Goal: Information Seeking & Learning: Learn about a topic

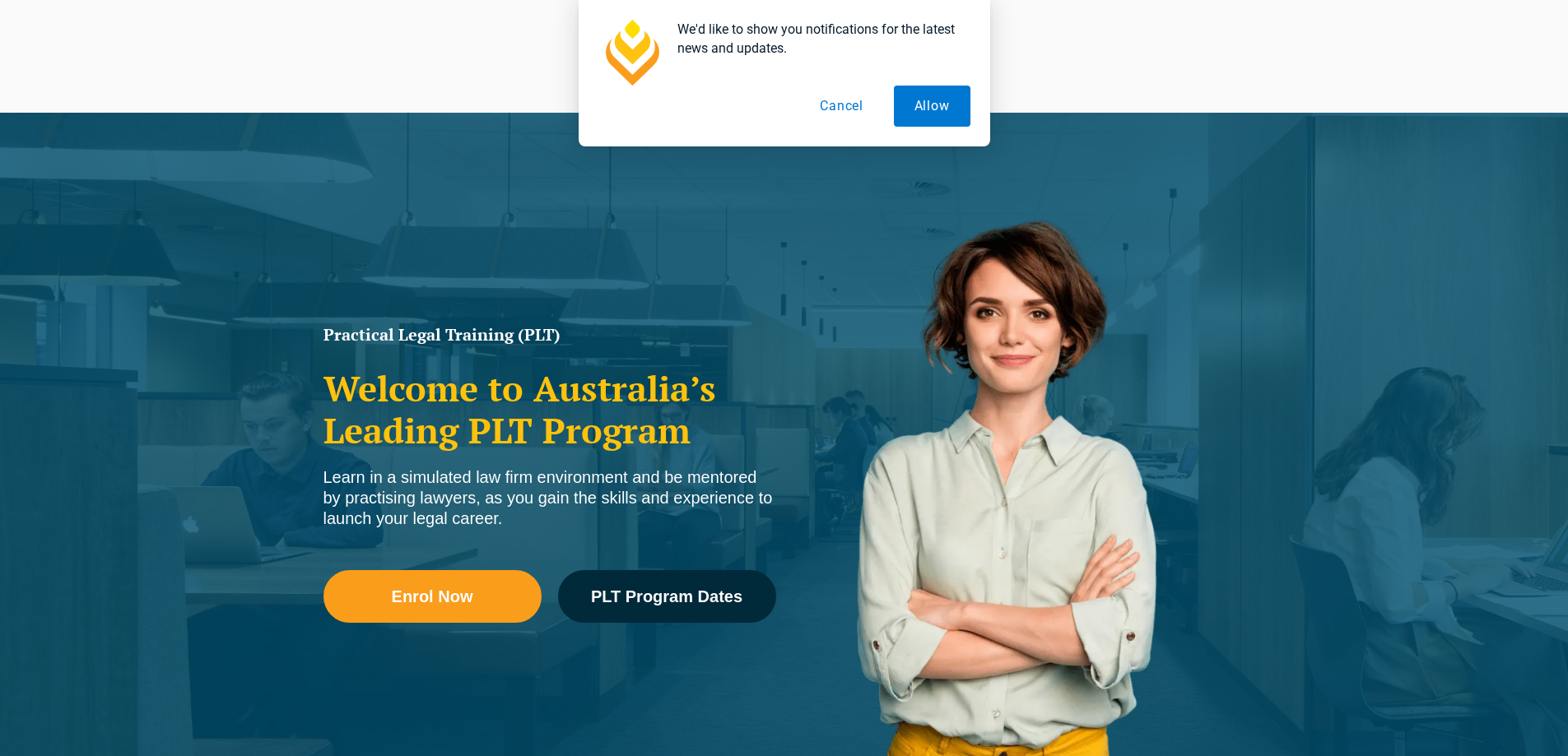
scroll to position [823, 0]
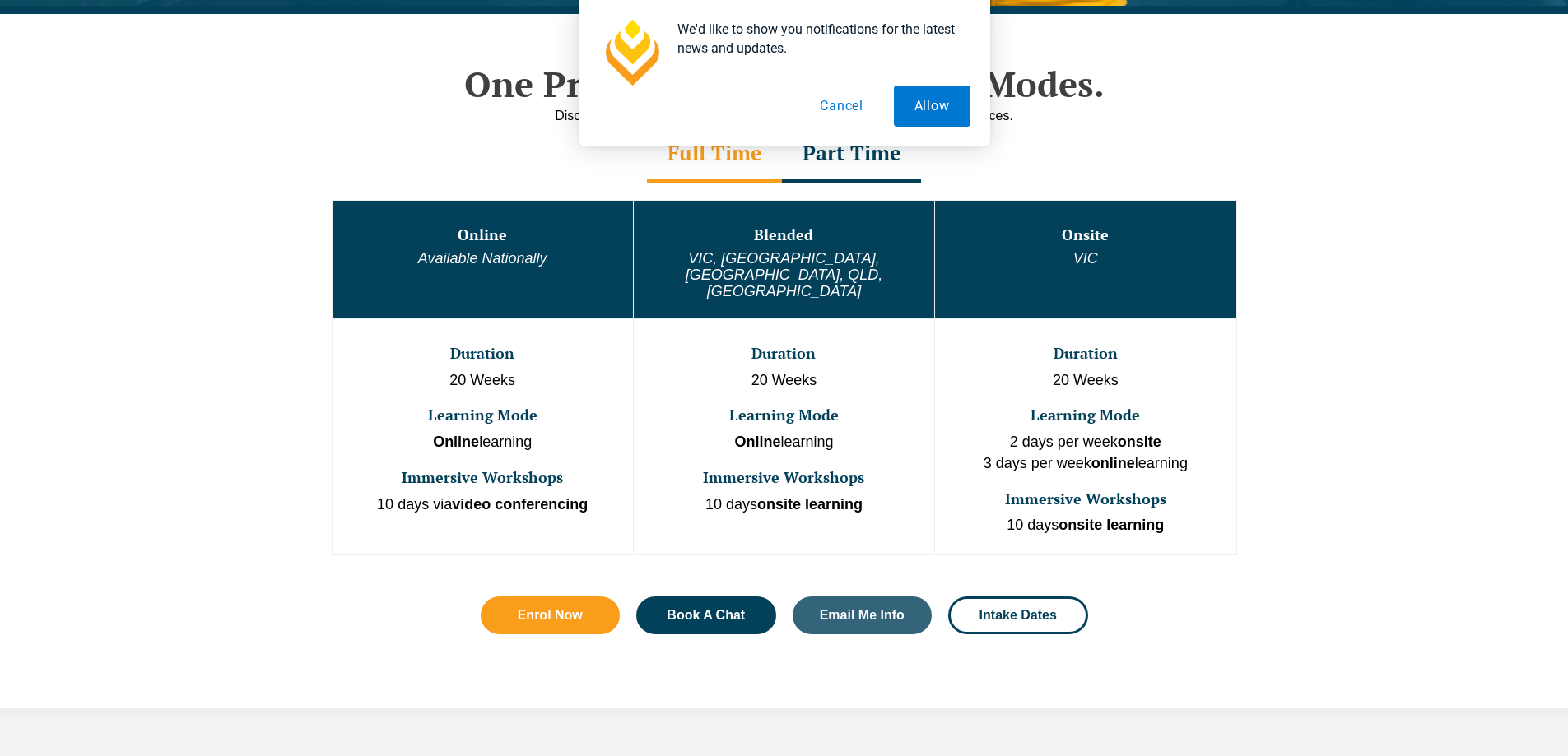
click at [861, 99] on button "Cancel" at bounding box center [842, 106] width 85 height 41
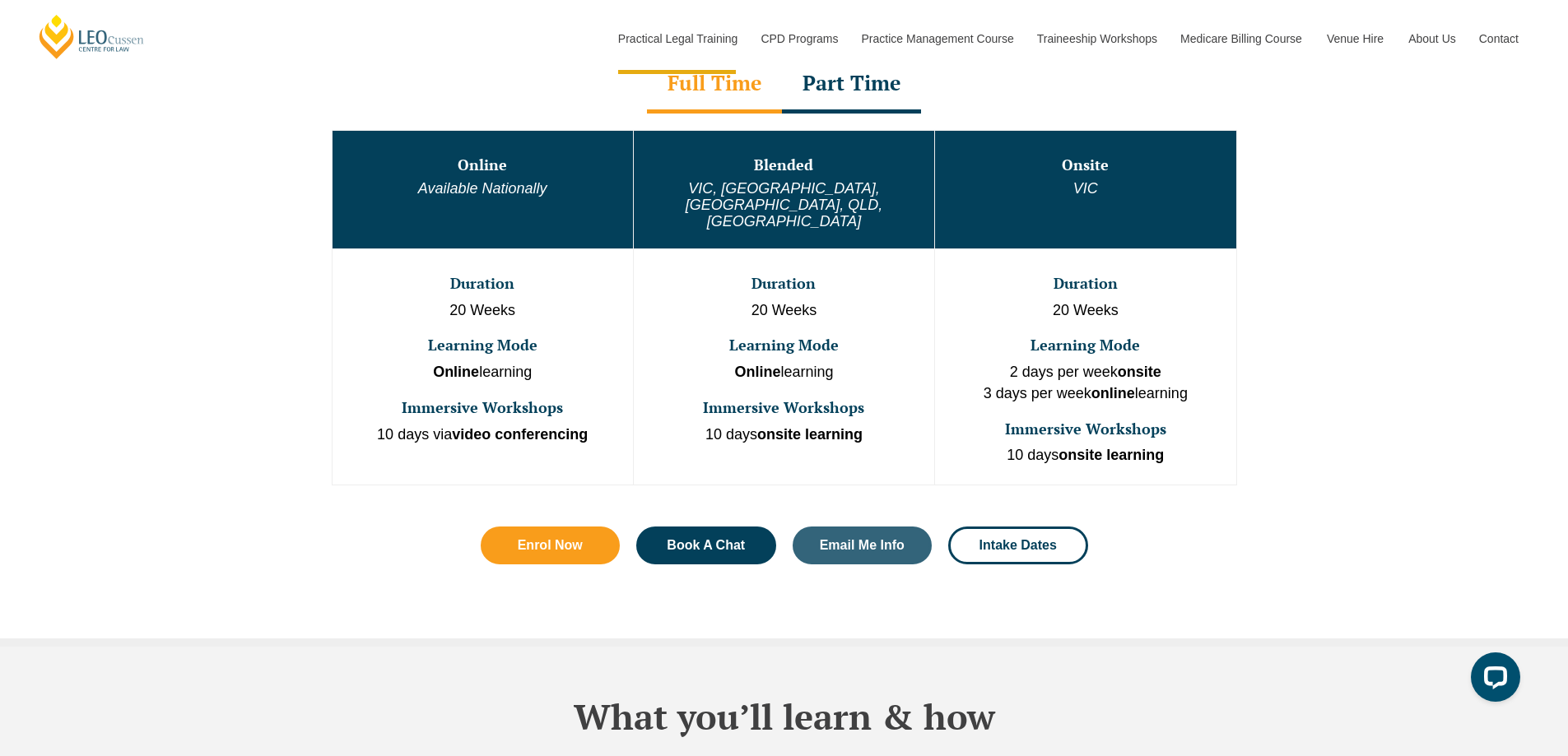
scroll to position [741, 0]
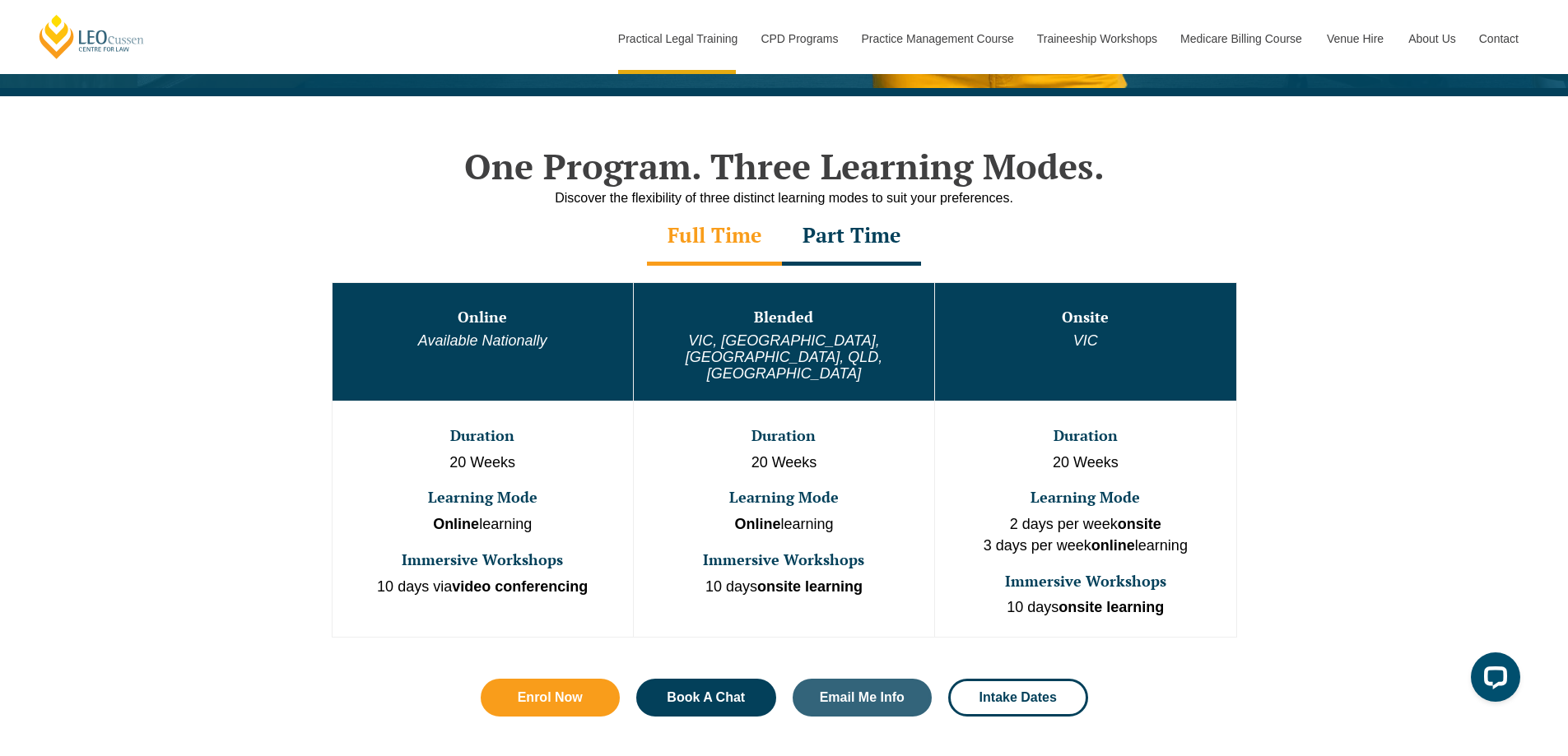
click at [812, 218] on div "Part Time" at bounding box center [851, 237] width 139 height 58
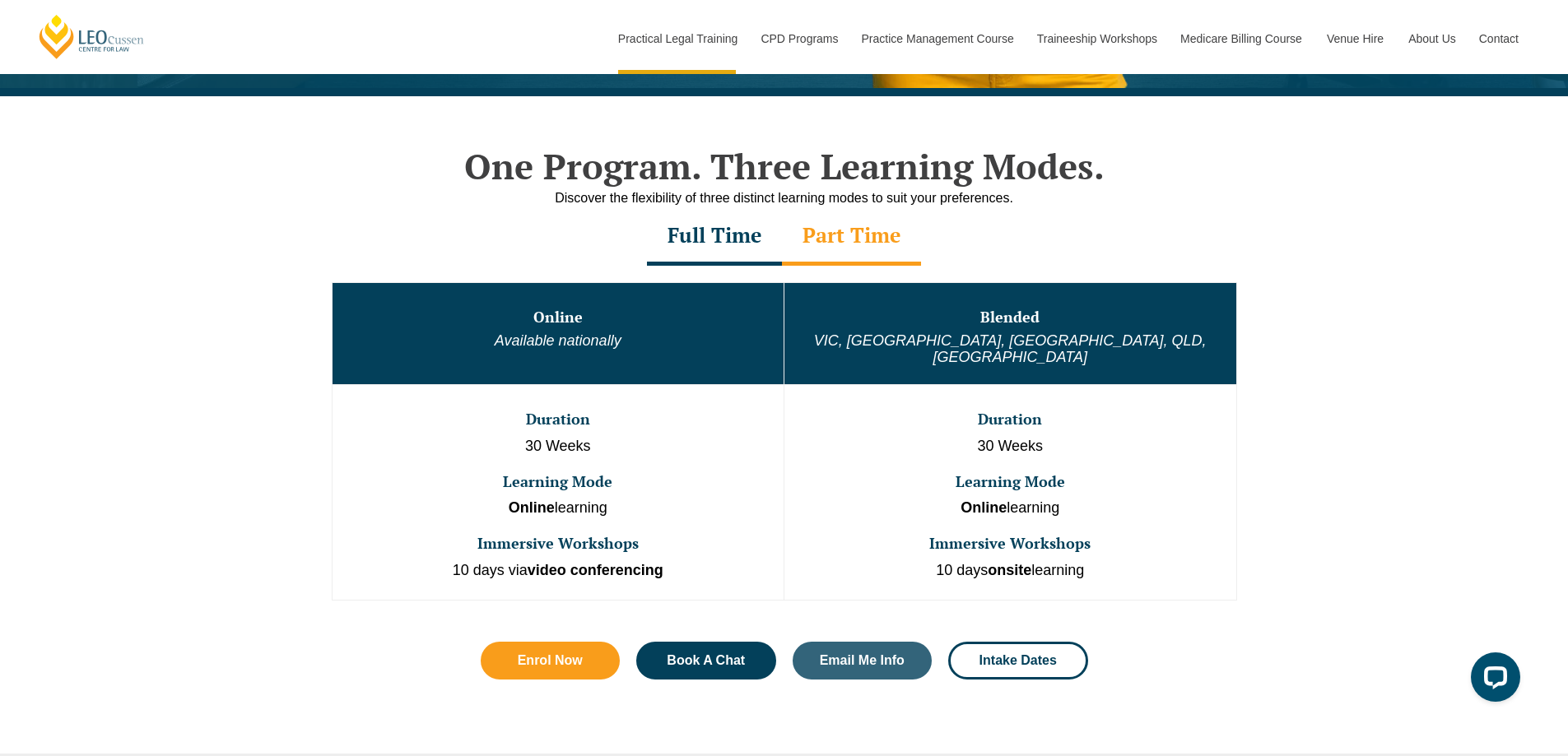
click at [727, 237] on div "Full Time" at bounding box center [714, 237] width 135 height 58
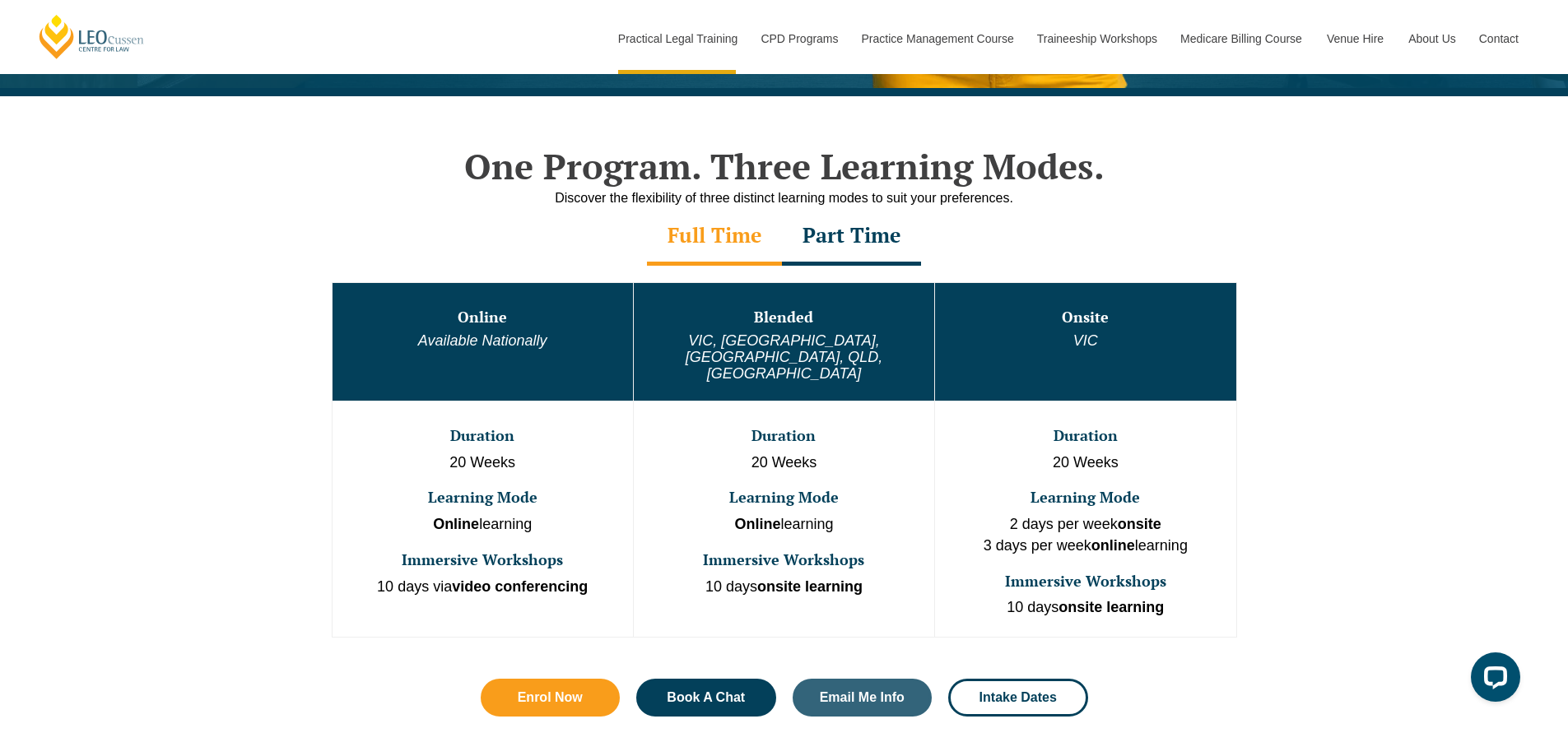
click at [812, 232] on div "Part Time" at bounding box center [851, 237] width 139 height 58
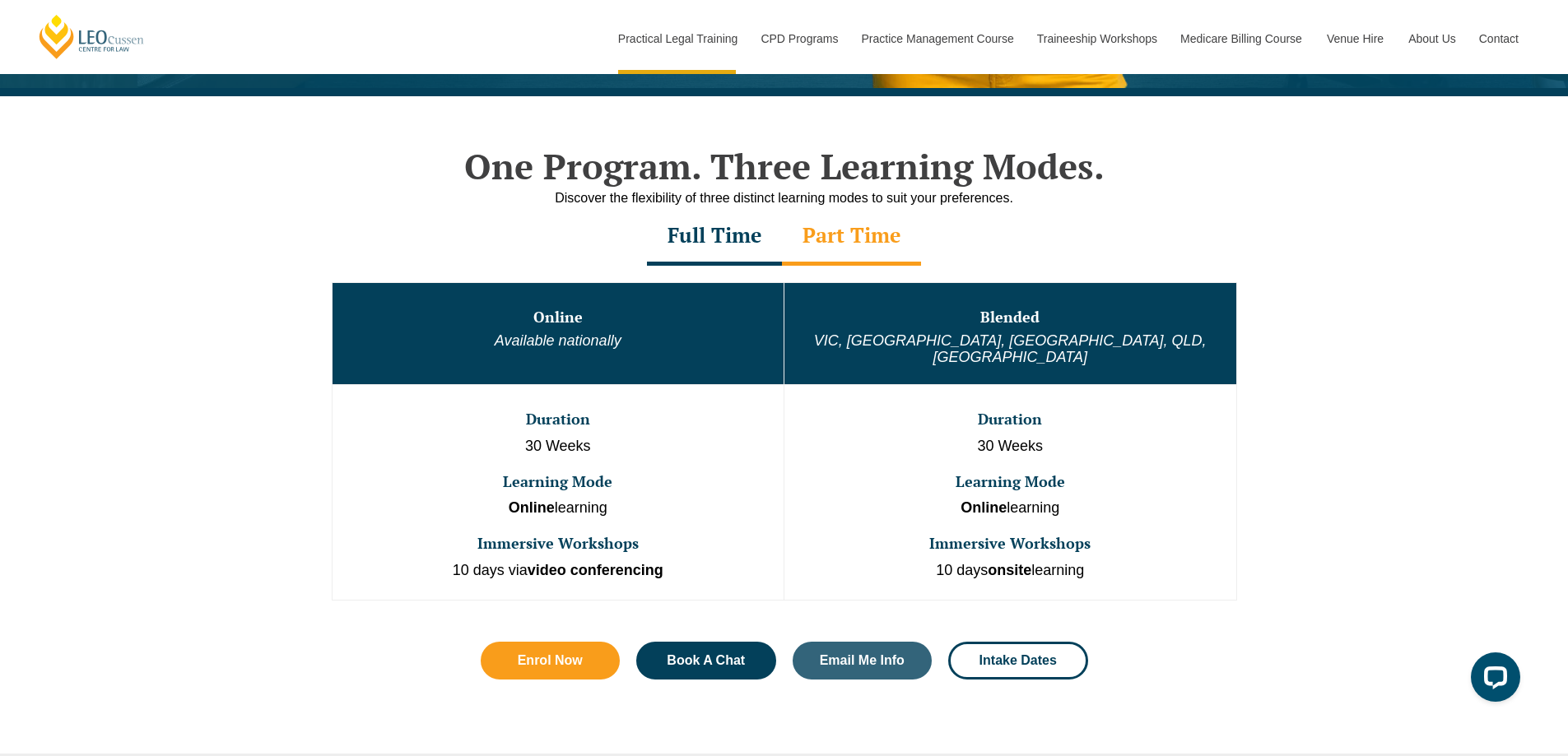
click at [747, 229] on div "Full Time" at bounding box center [714, 237] width 135 height 58
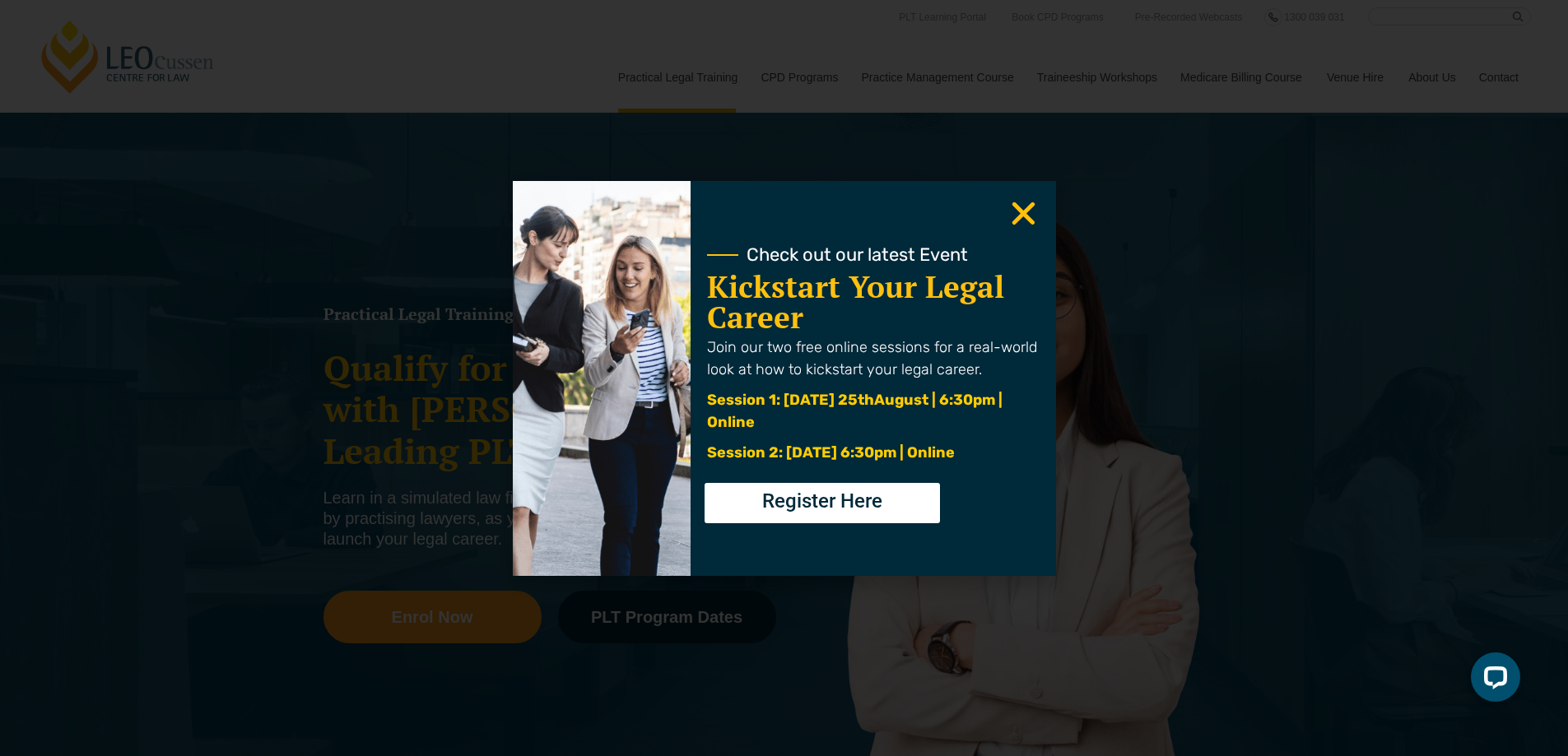
click at [1029, 219] on use "Close" at bounding box center [1024, 214] width 23 height 23
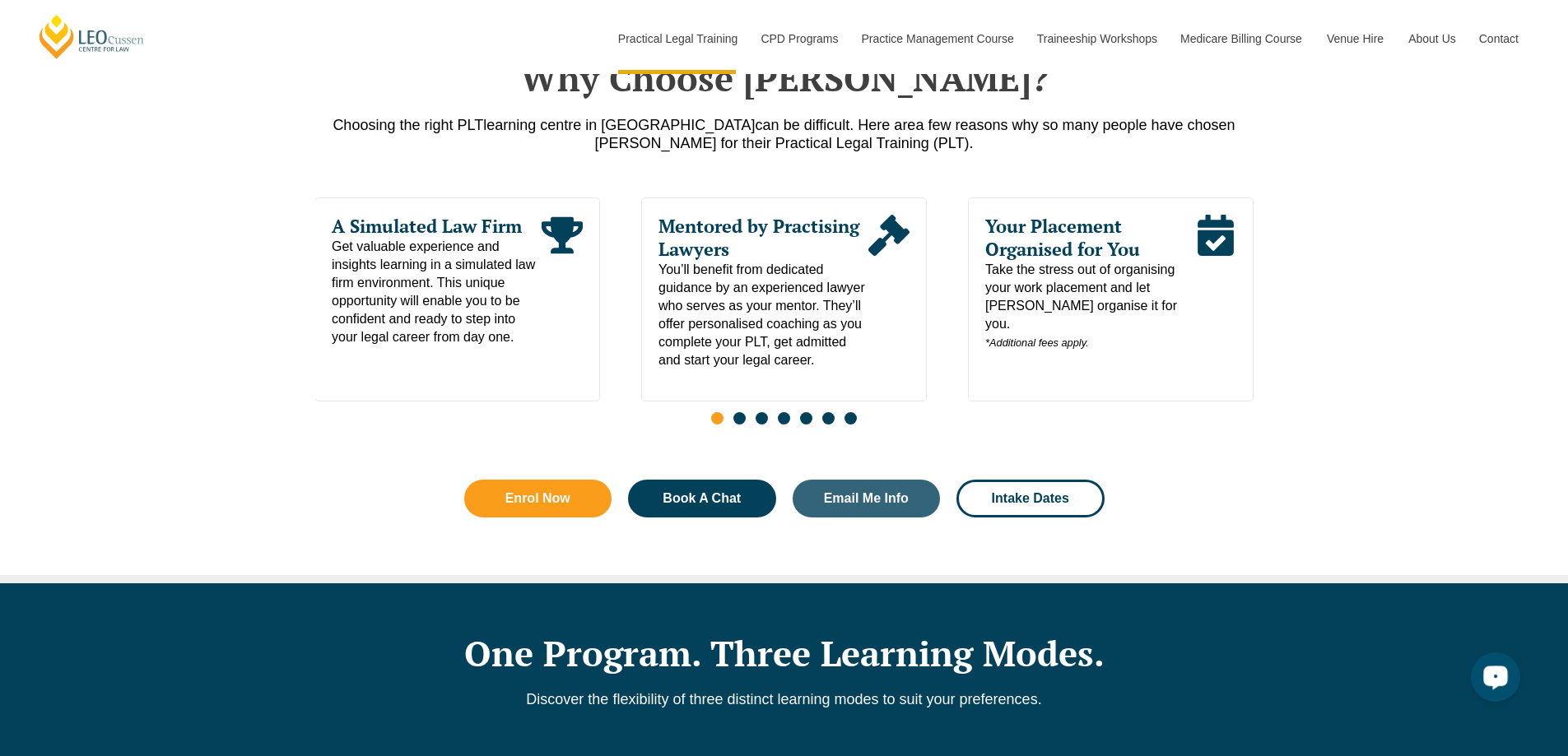
scroll to position [905, 0]
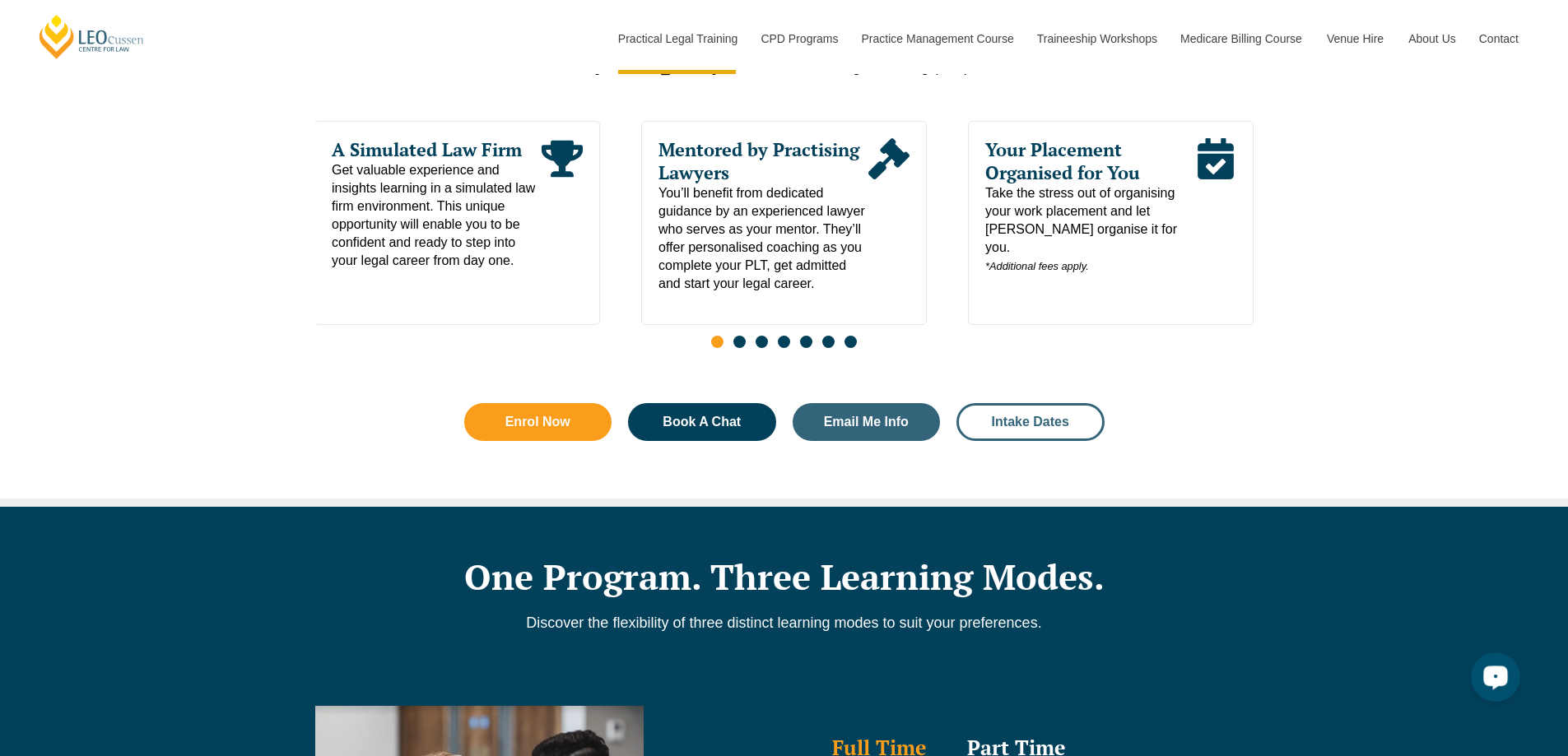
click at [994, 423] on span "Intake Dates" at bounding box center [1030, 422] width 77 height 13
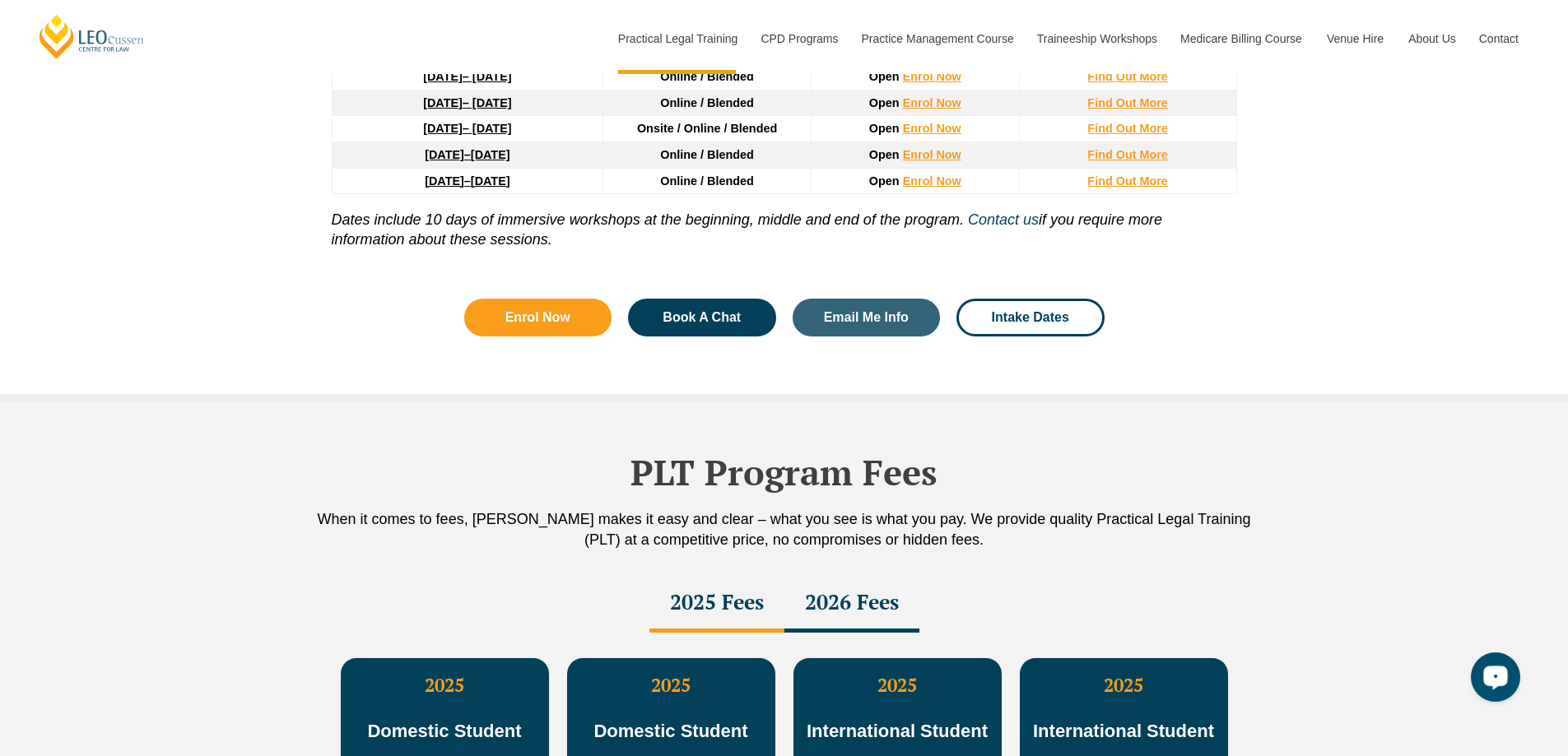
scroll to position [2724, 0]
